Goal: Information Seeking & Learning: Understand process/instructions

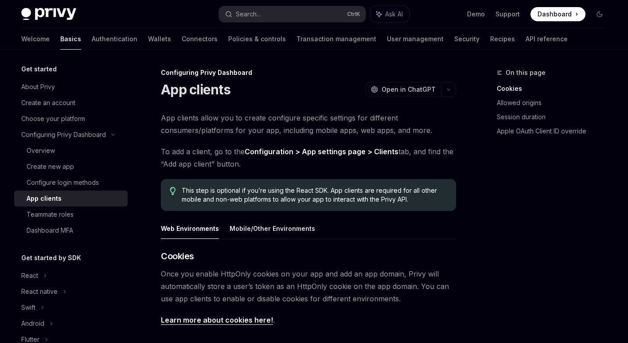
click at [297, 164] on span "To add a client, go to the Configuration > App settings page > Clients tab, and…" at bounding box center [308, 157] width 295 height 25
click at [283, 161] on span "To add a client, go to the Configuration > App settings page > Clients tab, and…" at bounding box center [308, 157] width 295 height 25
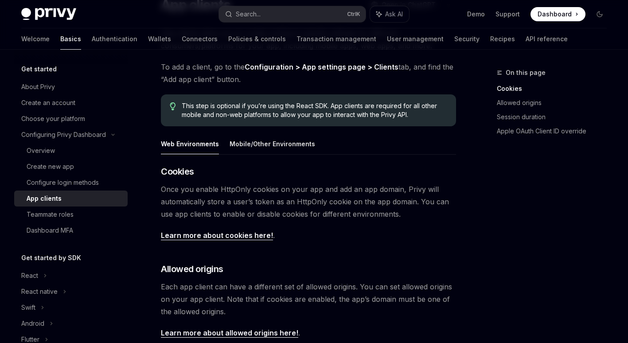
scroll to position [89, 0]
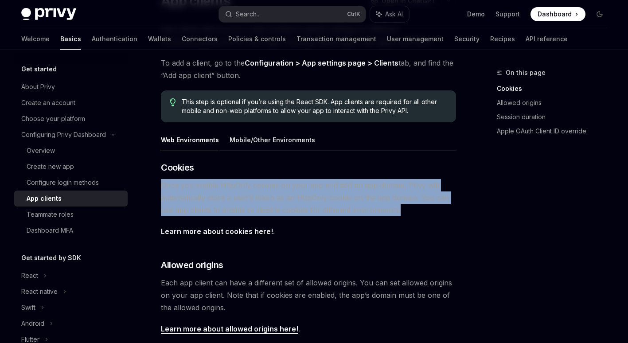
drag, startPoint x: 158, startPoint y: 184, endPoint x: 412, endPoint y: 205, distance: 254.7
click at [412, 205] on div "Configuring Privy Dashboard App clients OpenAI Open in ChatGPT OpenAI Open in C…" at bounding box center [225, 305] width 465 height 653
click at [412, 205] on span "Once you enable HttpOnly cookies on your app and add an app domain, Privy will …" at bounding box center [308, 197] width 295 height 37
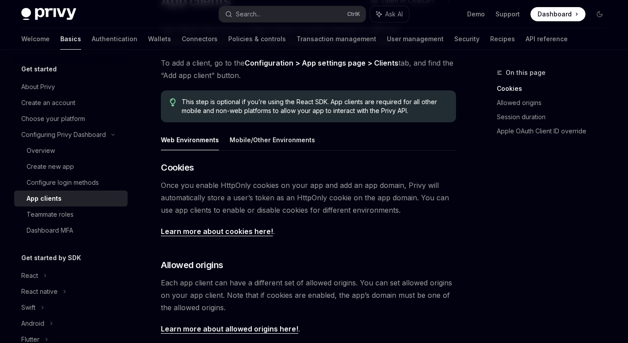
click at [409, 217] on div "​ Cookies Once you enable HttpOnly cookies on your app and add an app domain, P…" at bounding box center [308, 330] width 295 height 339
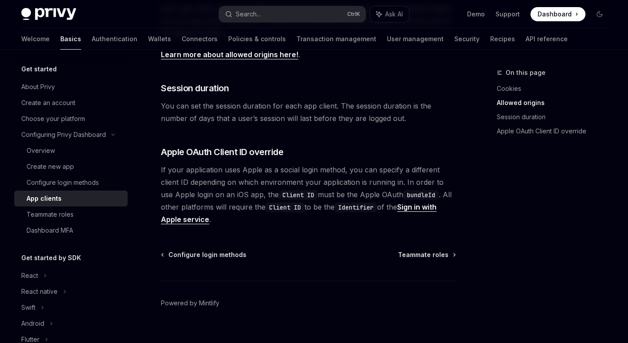
scroll to position [377, 0]
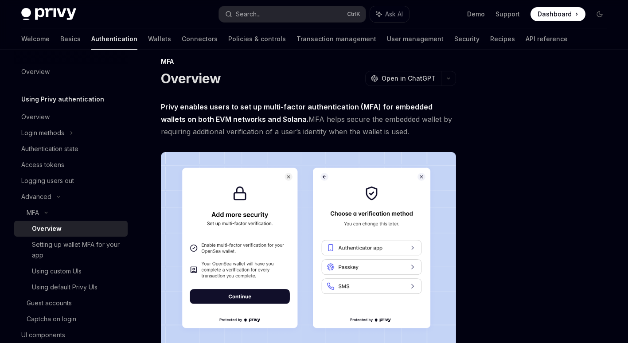
scroll to position [266, 0]
